Goal: Task Accomplishment & Management: Manage account settings

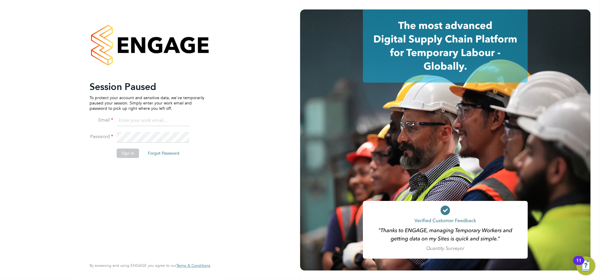
click at [139, 127] on li "Email" at bounding box center [147, 124] width 115 height 17
click at [139, 122] on input at bounding box center [153, 121] width 73 height 11
type input "sasha.steeples@setsquarerecruitment.com"
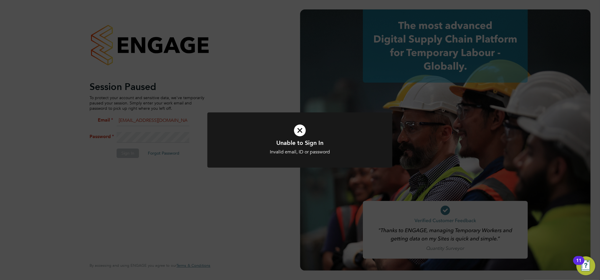
click at [303, 126] on icon at bounding box center [299, 130] width 153 height 23
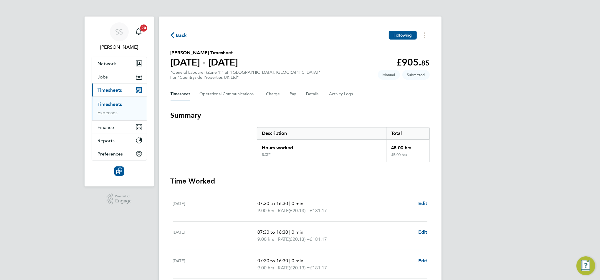
click at [180, 33] on span "Back" at bounding box center [181, 35] width 11 height 7
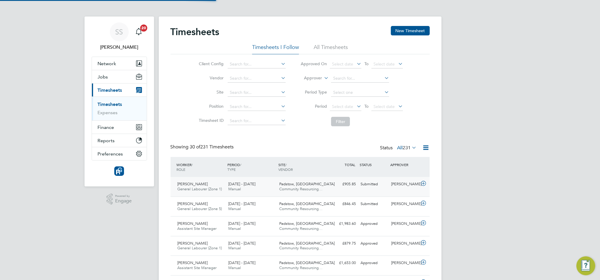
click at [422, 185] on icon at bounding box center [423, 183] width 7 height 5
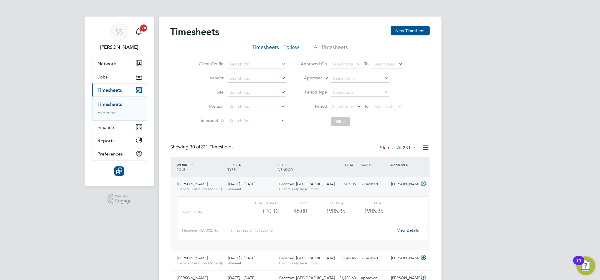
click at [403, 229] on link "View Details" at bounding box center [409, 230] width 22 height 5
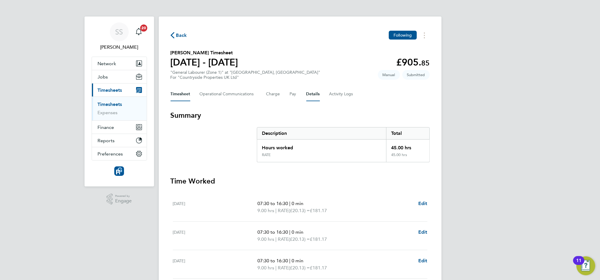
click at [306, 94] on button "Details" at bounding box center [313, 94] width 14 height 14
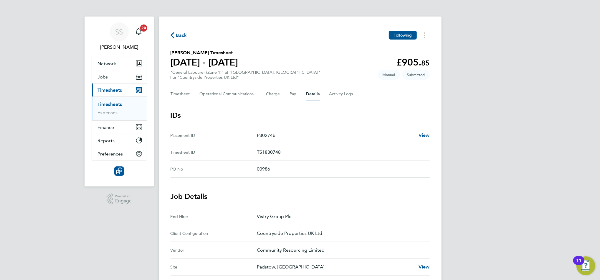
click at [287, 180] on app-timesheet-details "IDs Placement ID P302746 View Timesheet ID TS1830748 PO No 00986 Job Details En…" at bounding box center [300, 281] width 259 height 341
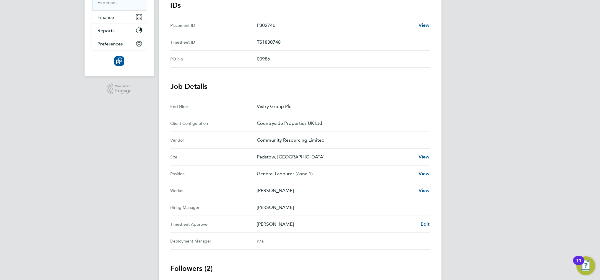
scroll to position [157, 0]
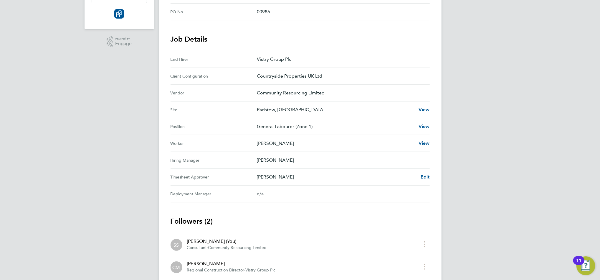
click at [430, 176] on div "Back Following [PERSON_NAME] Timesheet [DATE] - [DATE] £905. 85 "General Labour…" at bounding box center [300, 83] width 283 height 449
click at [422, 176] on span "Edit" at bounding box center [425, 177] width 9 height 6
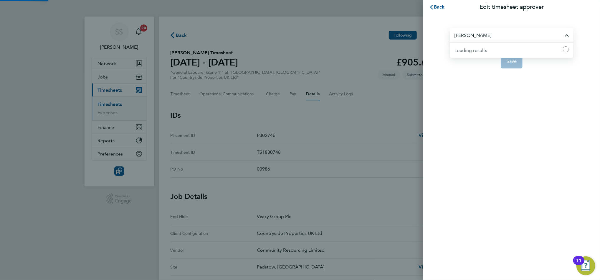
click at [485, 29] on input "[PERSON_NAME]" at bounding box center [512, 35] width 124 height 14
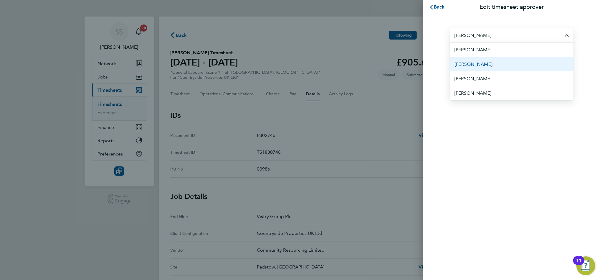
click at [482, 65] on li "[PERSON_NAME]" at bounding box center [512, 64] width 124 height 14
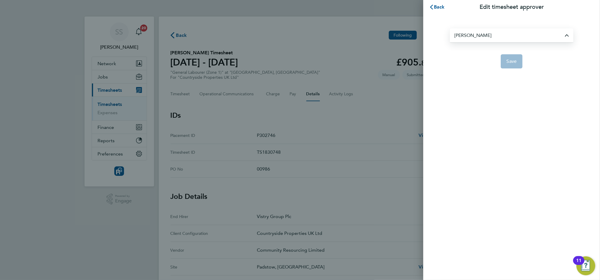
type input "[PERSON_NAME]"
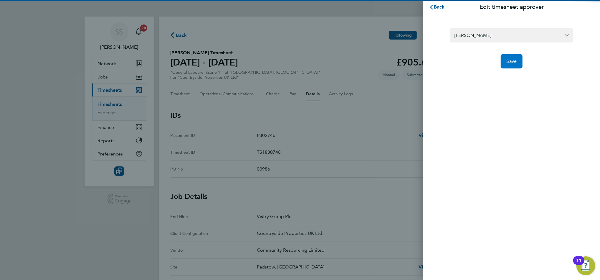
click at [516, 62] on span "Save" at bounding box center [512, 61] width 10 height 6
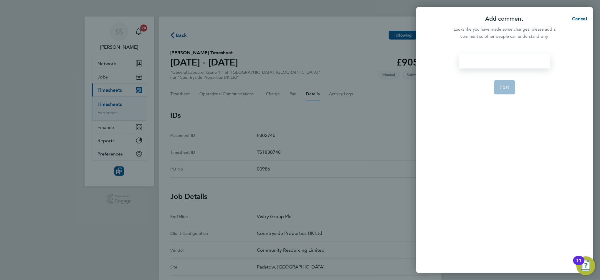
click at [481, 58] on div at bounding box center [504, 61] width 91 height 14
click at [489, 56] on div at bounding box center [504, 61] width 91 height 14
click at [505, 90] on span "Post" at bounding box center [505, 87] width 10 height 6
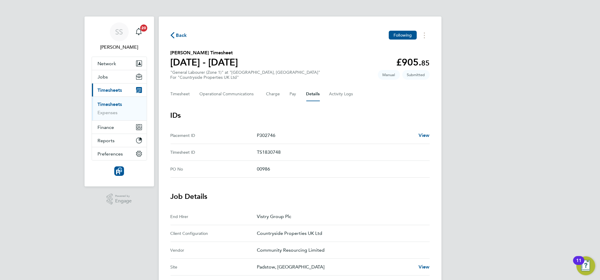
click at [174, 35] on icon "button" at bounding box center [173, 35] width 4 height 6
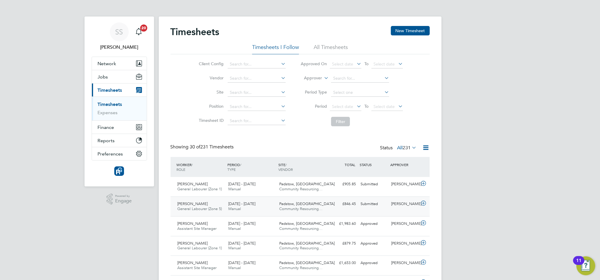
click at [377, 205] on div "Submitted" at bounding box center [374, 204] width 31 height 10
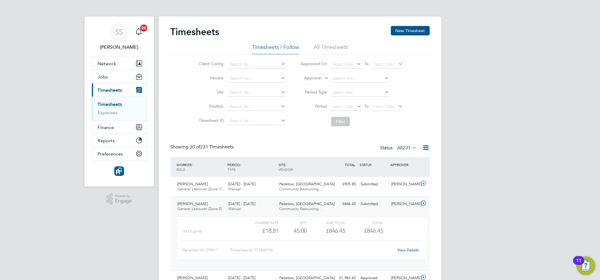
click at [410, 252] on link "View Details" at bounding box center [409, 249] width 22 height 5
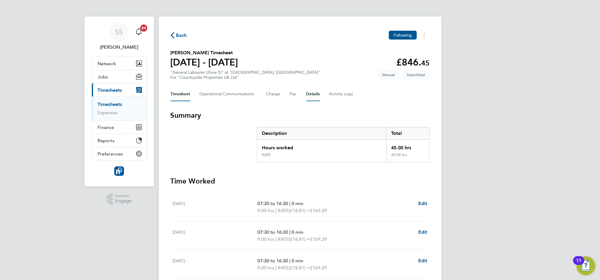
click at [311, 89] on button "Details" at bounding box center [313, 94] width 14 height 14
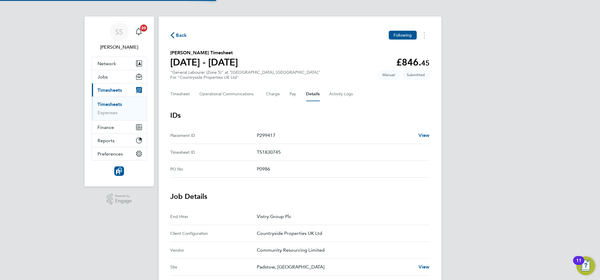
click at [348, 176] on No "PO No P0986" at bounding box center [300, 169] width 259 height 17
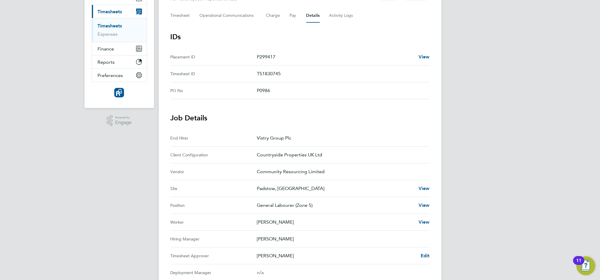
scroll to position [126, 0]
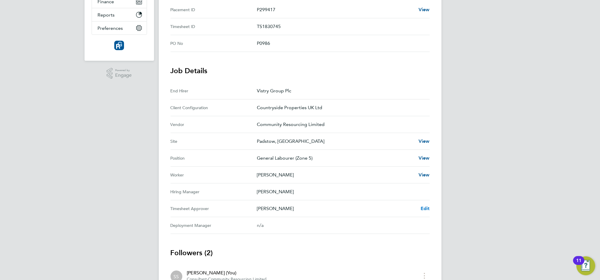
click at [425, 208] on span "Edit" at bounding box center [425, 208] width 9 height 6
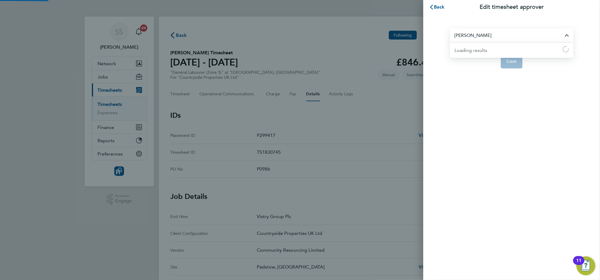
click at [492, 35] on input "[PERSON_NAME]" at bounding box center [512, 35] width 124 height 14
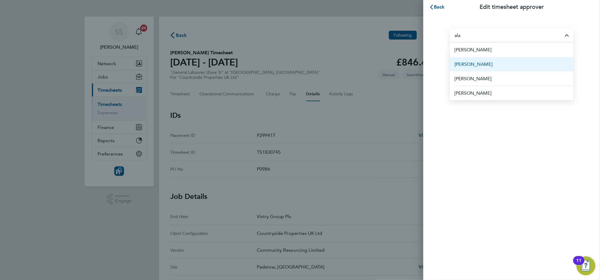
click at [485, 65] on li "[PERSON_NAME]" at bounding box center [512, 64] width 124 height 14
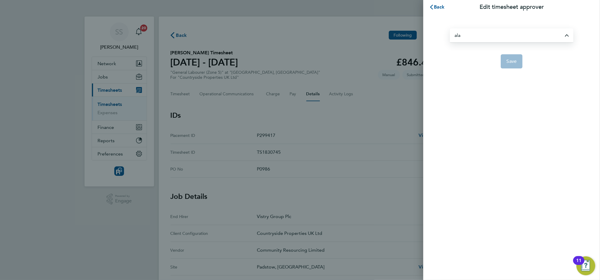
type input "[PERSON_NAME]"
click at [515, 64] on button "Save" at bounding box center [512, 61] width 22 height 14
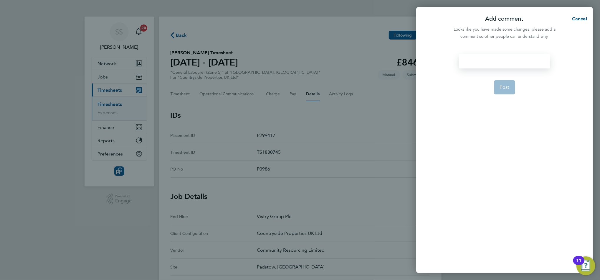
click at [481, 66] on div at bounding box center [504, 61] width 91 height 14
click at [505, 85] on span "Post" at bounding box center [505, 87] width 10 height 6
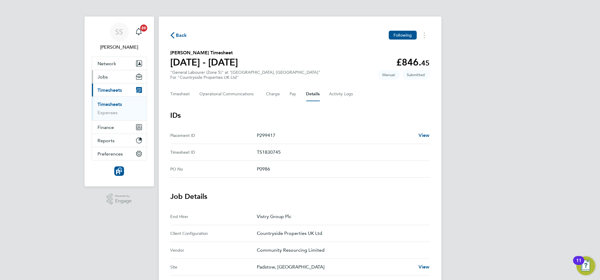
click at [109, 77] on button "Jobs" at bounding box center [119, 76] width 55 height 13
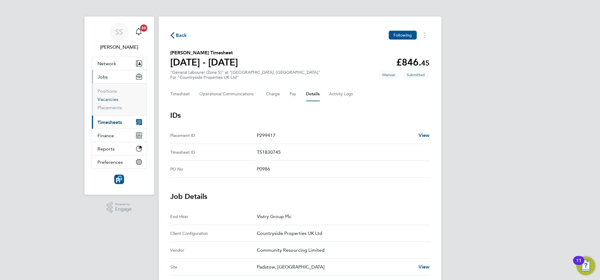
click at [111, 100] on link "Vacancies" at bounding box center [108, 99] width 21 height 6
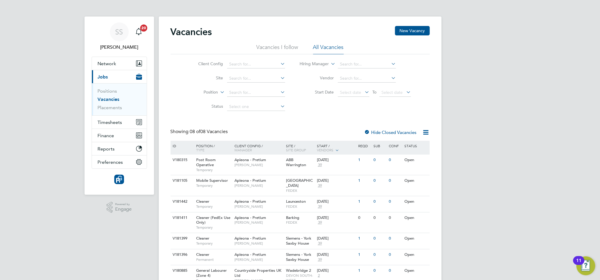
click at [319, 131] on div "Showing 08 of 08 Vacancies Hide Closed Vacancies" at bounding box center [300, 134] width 259 height 12
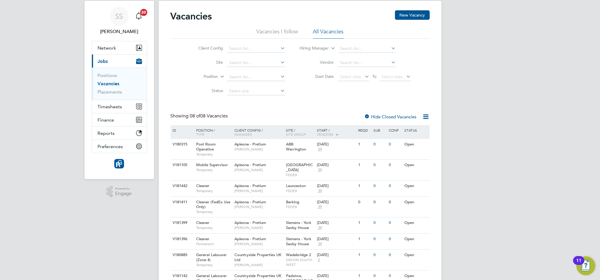
scroll to position [49, 0]
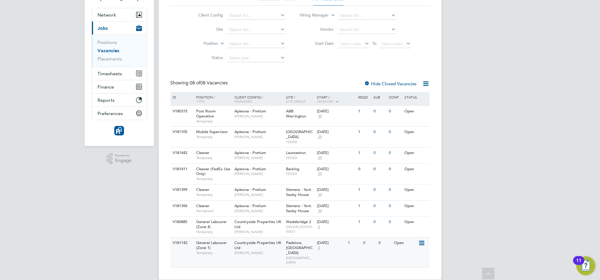
click at [416, 240] on div "Open" at bounding box center [406, 242] width 26 height 11
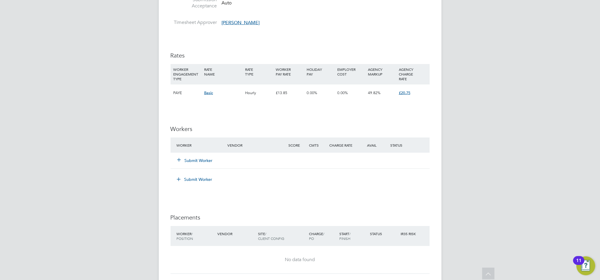
scroll to position [361, 0]
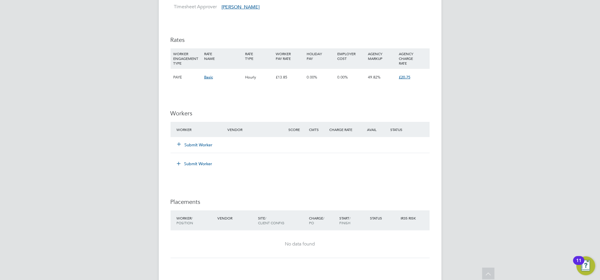
click at [201, 143] on button "Submit Worker" at bounding box center [195, 145] width 35 height 6
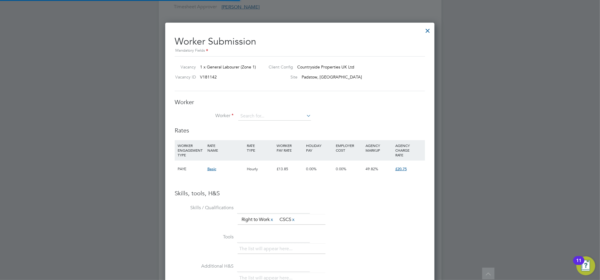
scroll to position [373, 270]
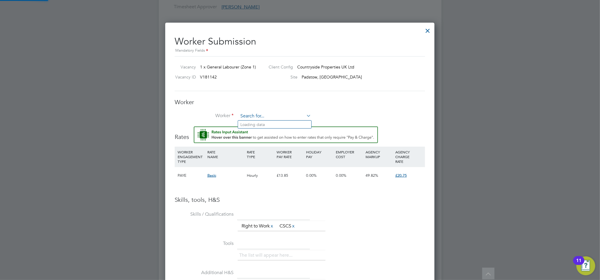
click at [256, 117] on input at bounding box center [274, 116] width 73 height 9
type input "z"
click at [258, 123] on li "[PERSON_NAME] (3457823)" at bounding box center [274, 125] width 73 height 8
type input "[PERSON_NAME] (3457823)"
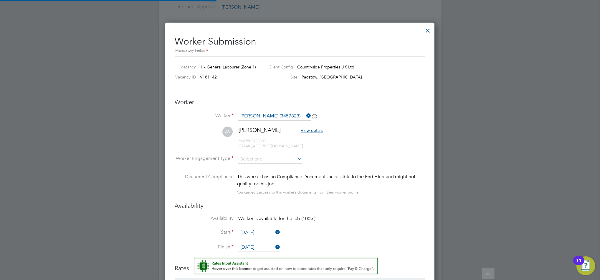
scroll to position [510, 270]
click at [389, 147] on li "AS [PERSON_NAME] View details m: 07502933803 [EMAIL_ADDRESS][DOMAIN_NAME]" at bounding box center [300, 140] width 250 height 28
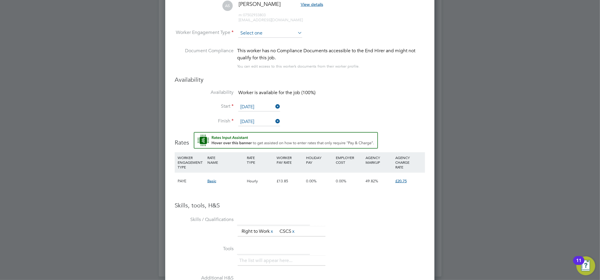
click at [277, 34] on input at bounding box center [270, 33] width 64 height 9
click at [296, 34] on icon at bounding box center [296, 33] width 0 height 8
click at [290, 32] on input at bounding box center [270, 33] width 64 height 9
click at [282, 41] on li "Contract" at bounding box center [270, 41] width 65 height 8
type input "Contract"
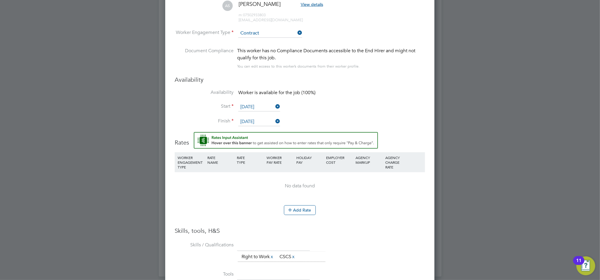
click at [337, 77] on h3 "Availability" at bounding box center [300, 80] width 250 height 8
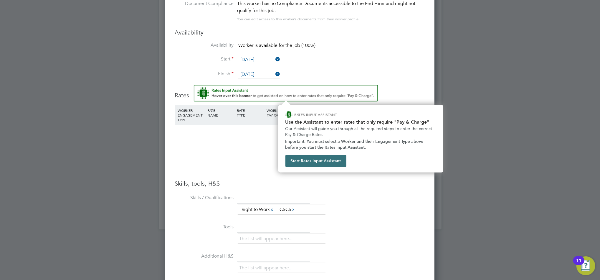
click at [305, 164] on button "Start Rates Input Assistant" at bounding box center [316, 161] width 61 height 12
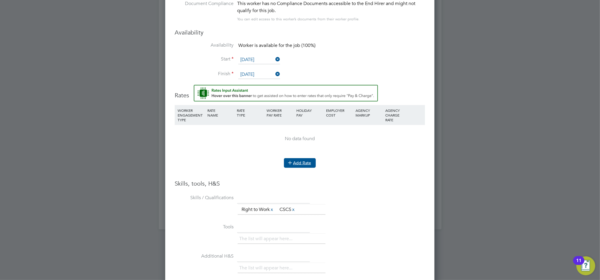
click at [305, 166] on button "Add Rate" at bounding box center [300, 162] width 32 height 9
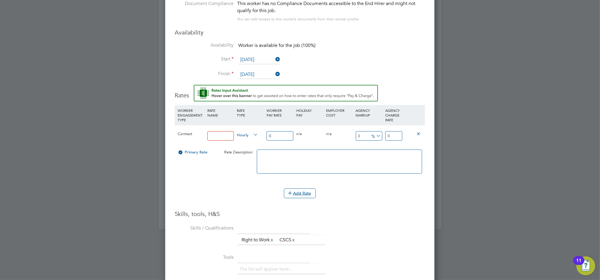
click at [225, 135] on input at bounding box center [220, 136] width 27 height 10
type input "rate"
type input "1"
type input "17"
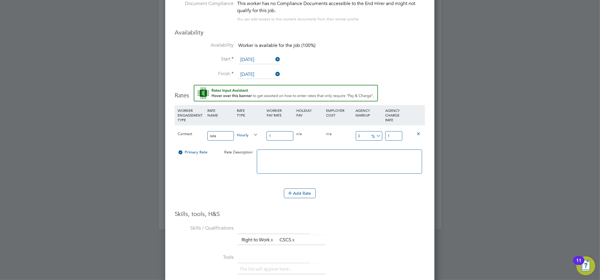
type input "17"
type input "1"
type input "17.17"
type input "15"
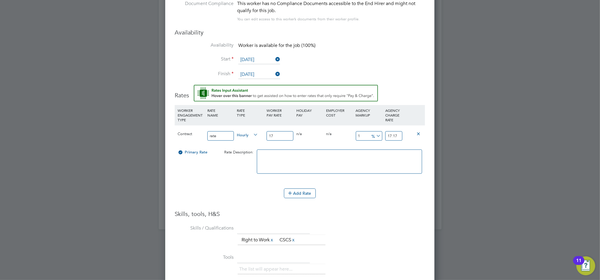
type input "19.55"
type input "15.5"
type input "19.635"
type input "15"
type input "19.55"
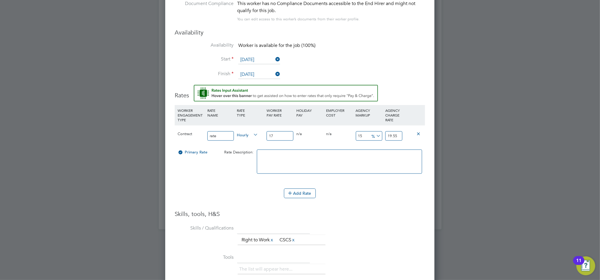
type input "1"
type input "17.17"
type input "17"
type input "19.89"
type input "17"
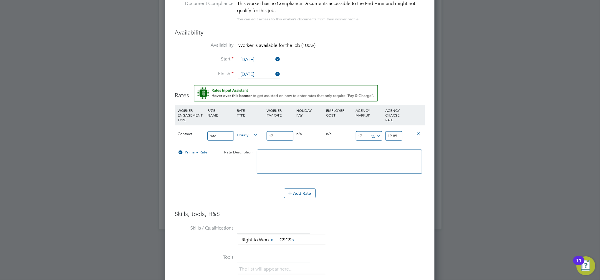
click at [387, 189] on div "Add Rate" at bounding box center [300, 192] width 250 height 9
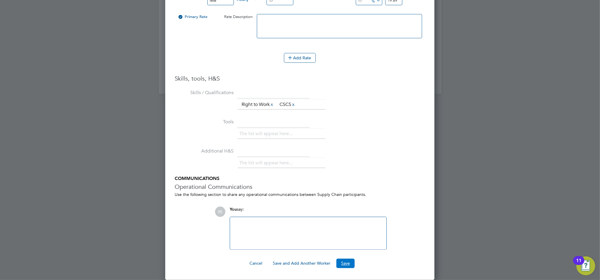
click at [345, 263] on button "Save" at bounding box center [346, 262] width 18 height 9
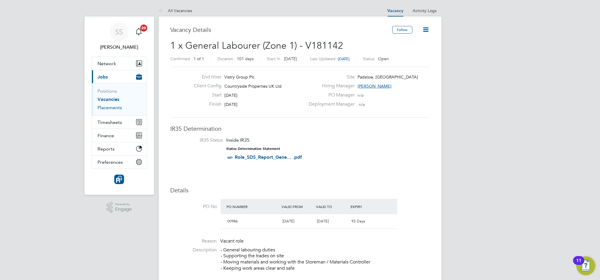
click at [104, 108] on link "Placements" at bounding box center [110, 108] width 24 height 6
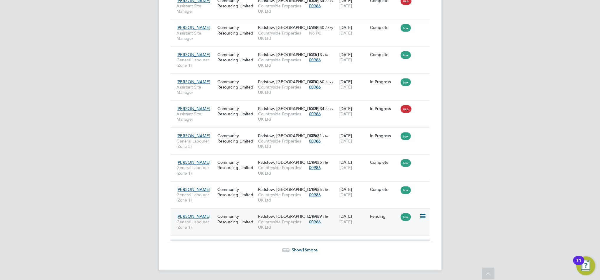
click at [426, 218] on icon at bounding box center [423, 216] width 6 height 7
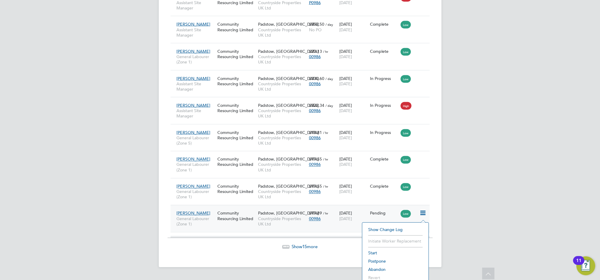
click at [372, 253] on li "Start" at bounding box center [395, 253] width 60 height 8
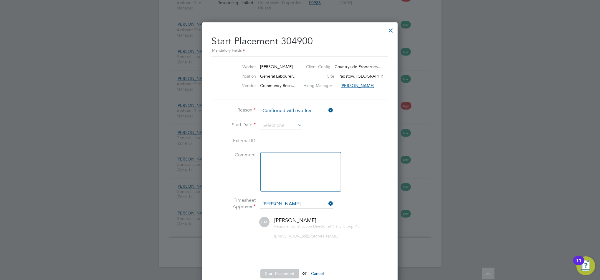
click at [296, 126] on icon at bounding box center [296, 125] width 0 height 8
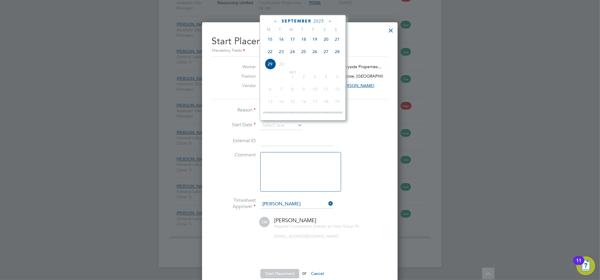
click at [271, 51] on span "22" at bounding box center [270, 51] width 11 height 11
type input "[DATE]"
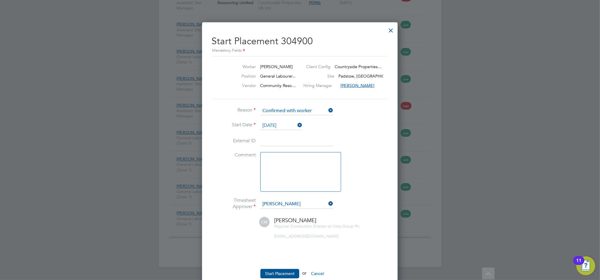
drag, startPoint x: 288, startPoint y: 269, endPoint x: 299, endPoint y: 213, distance: 57.2
click at [299, 213] on ul "Reason Confirmed with worker Start Date [DATE] External ID Comment Timesheet Ap…" at bounding box center [300, 195] width 177 height 178
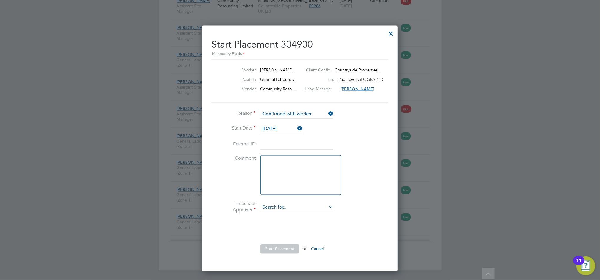
click at [333, 203] on input at bounding box center [297, 207] width 73 height 9
click at [289, 212] on li "[PERSON_NAME]" at bounding box center [296, 216] width 73 height 8
type input "[PERSON_NAME]"
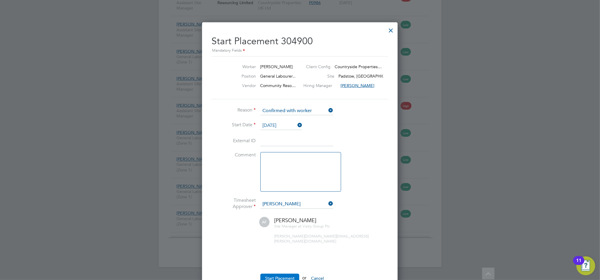
click at [275, 273] on button "Start Placement" at bounding box center [280, 277] width 39 height 9
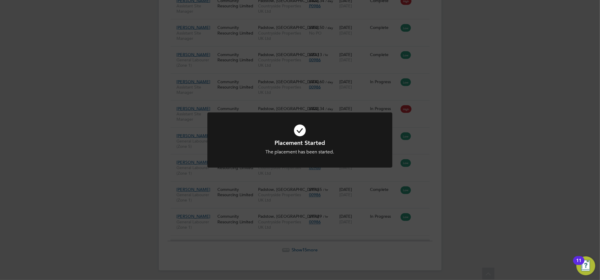
click at [341, 95] on div "Placement Started The placement has been started. Cancel Okay" at bounding box center [300, 140] width 600 height 280
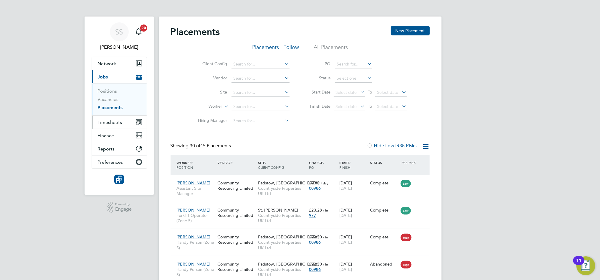
click at [109, 121] on span "Timesheets" at bounding box center [110, 122] width 24 height 6
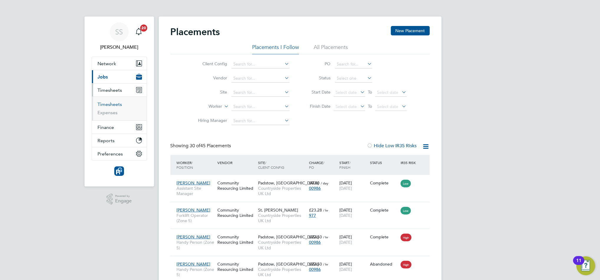
click at [105, 104] on link "Timesheets" at bounding box center [110, 104] width 24 height 6
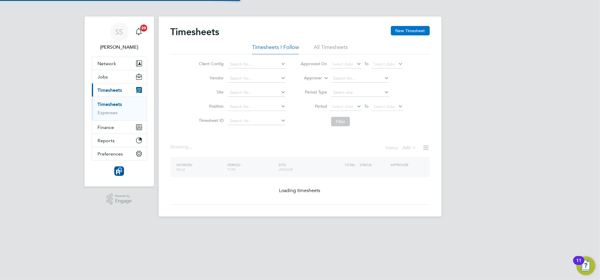
click at [406, 34] on button "New Timesheet" at bounding box center [410, 30] width 39 height 9
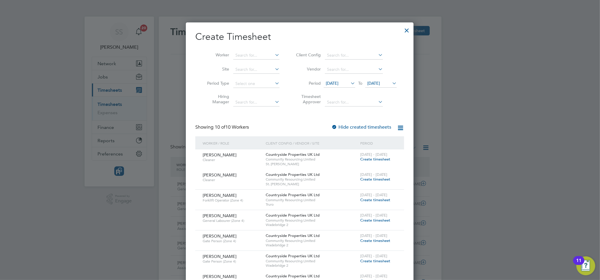
click at [260, 50] on li "Worker" at bounding box center [241, 55] width 92 height 14
click at [260, 55] on input at bounding box center [256, 55] width 46 height 8
click at [260, 63] on li "[PERSON_NAME]" at bounding box center [258, 63] width 50 height 8
type input "[PERSON_NAME]"
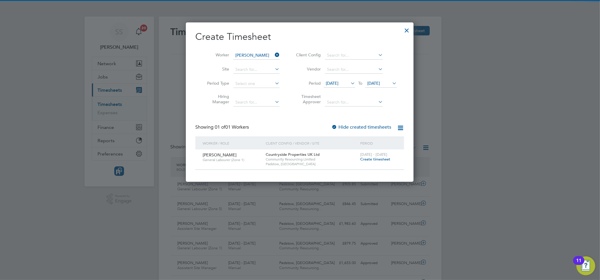
click at [374, 163] on div "[DATE] - [DATE] Create timesheet" at bounding box center [378, 157] width 39 height 16
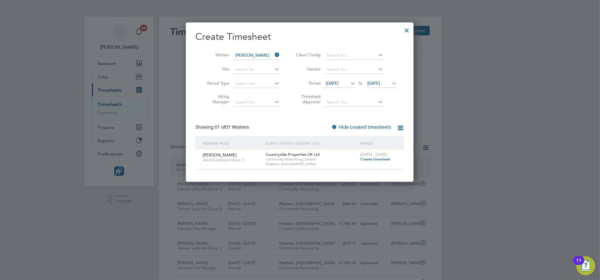
click at [374, 159] on span "Create timesheet" at bounding box center [375, 158] width 30 height 5
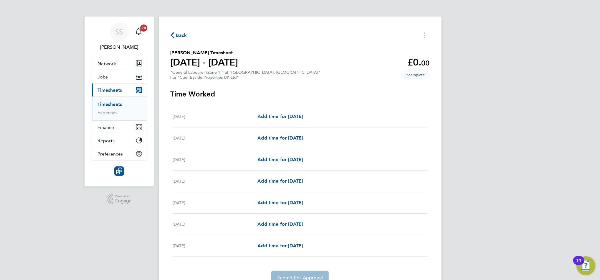
click at [295, 121] on div "[DATE] Add time for [DATE] Add time for [DATE]" at bounding box center [300, 117] width 255 height 22
click at [296, 115] on span "Add time for [DATE]" at bounding box center [280, 116] width 45 height 6
select select "30"
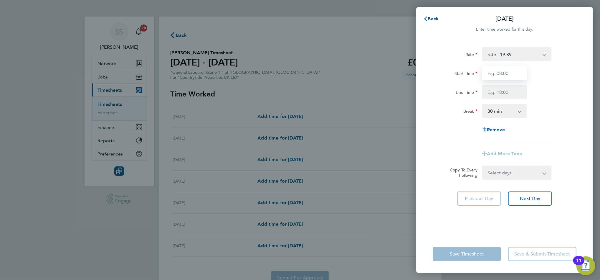
click at [495, 74] on input "Start Time" at bounding box center [504, 73] width 45 height 14
type input "07:30"
type input "16:30"
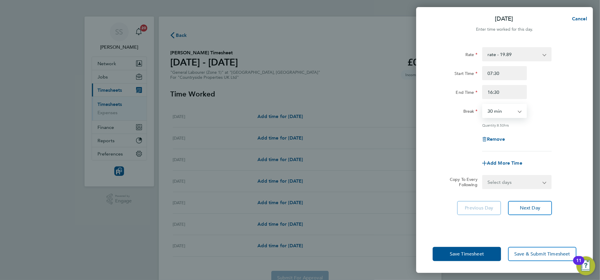
click at [502, 114] on select "0 min 15 min 30 min 45 min 60 min 75 min 90 min" at bounding box center [501, 110] width 37 height 13
select select "0"
click at [483, 104] on select "0 min 15 min 30 min 45 min 60 min 75 min 90 min" at bounding box center [501, 110] width 37 height 13
click at [492, 179] on select "Select days Day Weekday (Mon-Fri) Weekend (Sat-Sun) [DATE] [DATE] [DATE] [DATE]…" at bounding box center [514, 181] width 62 height 13
select select "WEEKDAY"
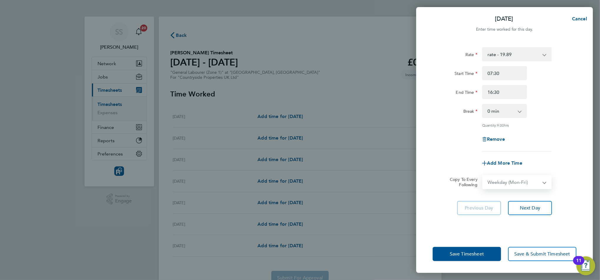
click at [483, 175] on select "Select days Day Weekday (Mon-Fri) Weekend (Sat-Sun) [DATE] [DATE] [DATE] [DATE]…" at bounding box center [514, 181] width 62 height 13
select select "[DATE]"
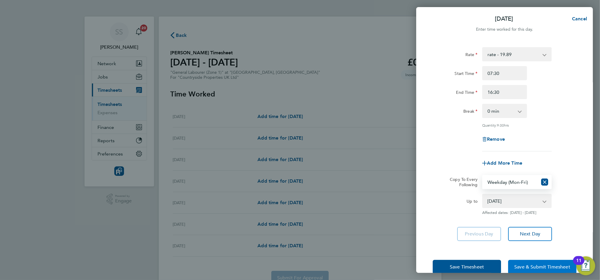
click at [529, 267] on span "Save & Submit Timesheet" at bounding box center [543, 267] width 56 height 6
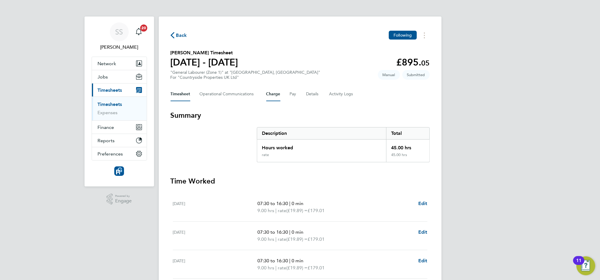
click at [273, 94] on button "Charge" at bounding box center [273, 94] width 14 height 14
